Goal: Find specific page/section: Find specific page/section

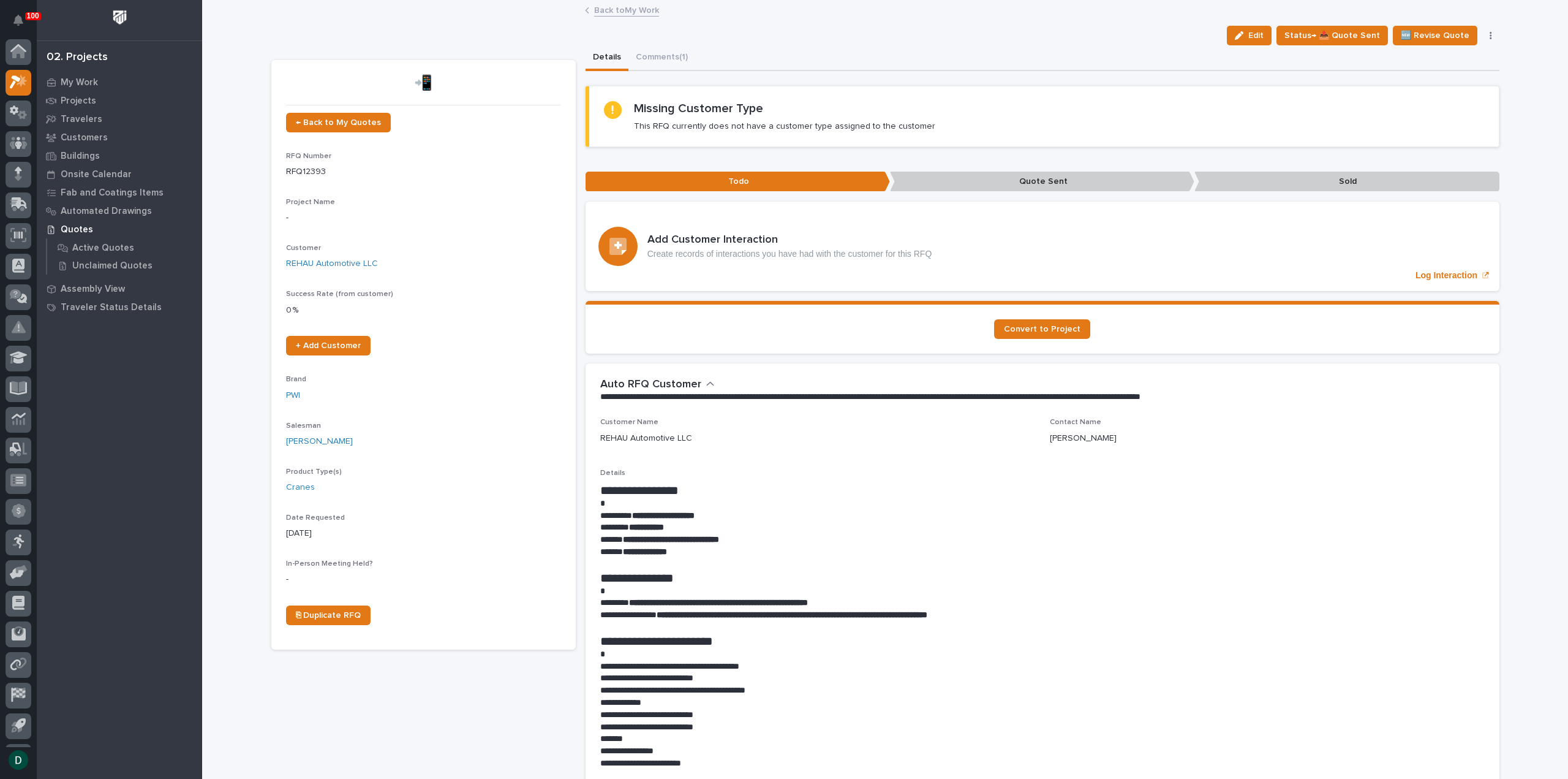
scroll to position [27, 0]
click at [631, 7] on link "Back to My Work" at bounding box center [626, 9] width 65 height 14
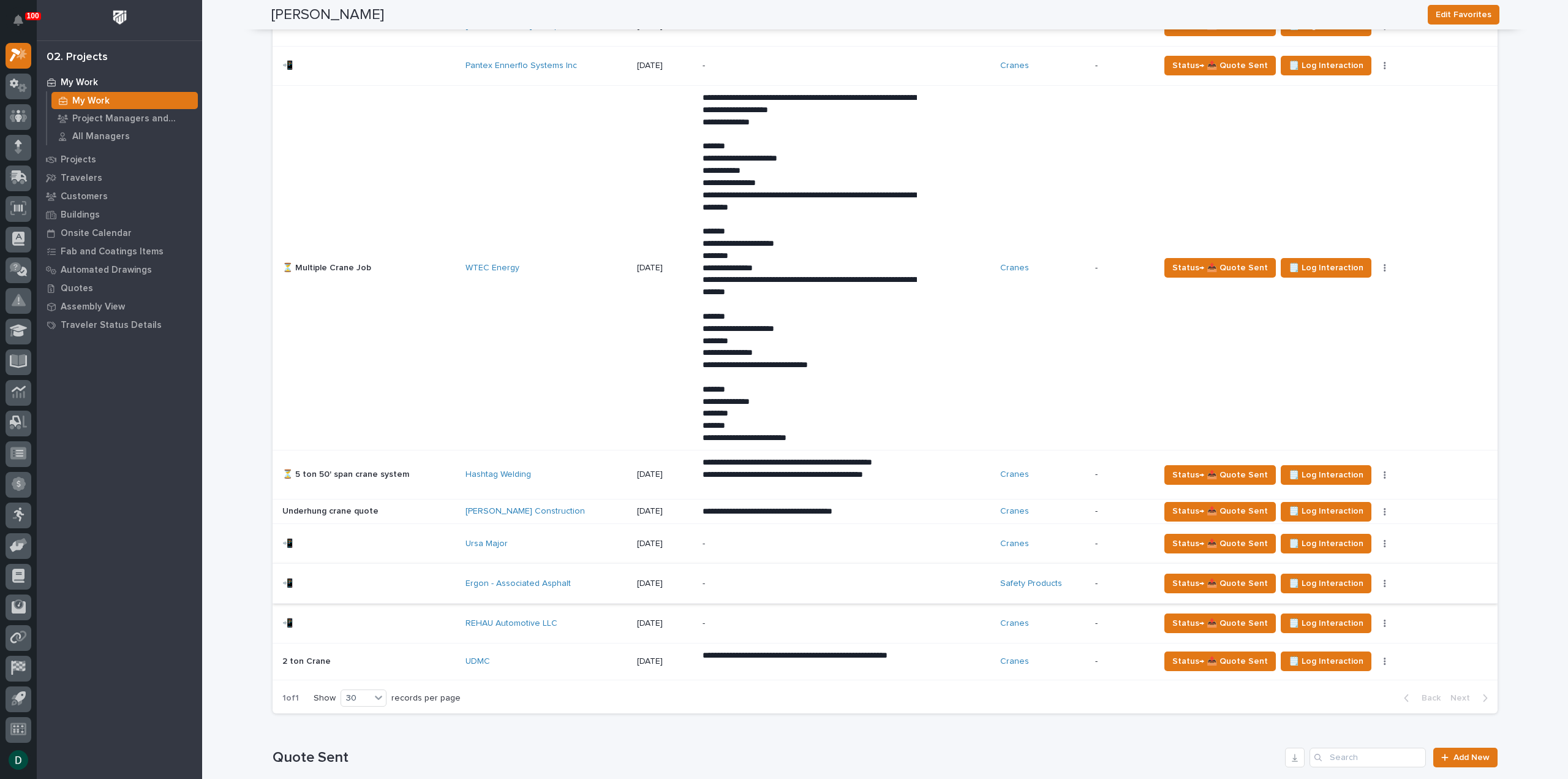
scroll to position [798, 0]
